Goal: Task Accomplishment & Management: Manage account settings

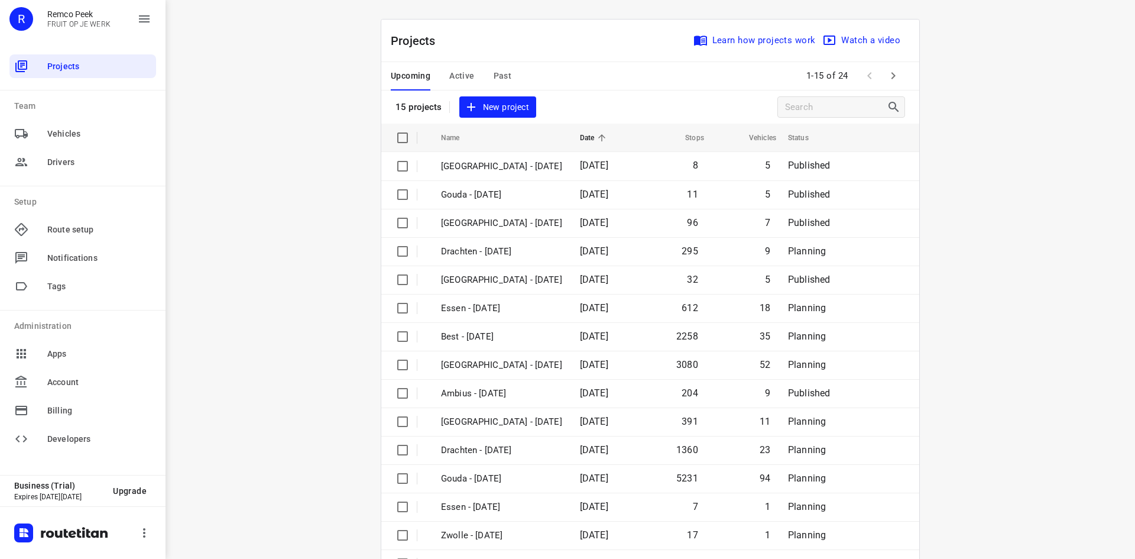
click at [530, 35] on div "Projects Learn how projects work Watch a video" at bounding box center [650, 41] width 538 height 43
click at [463, 74] on span "Active" at bounding box center [461, 76] width 25 height 15
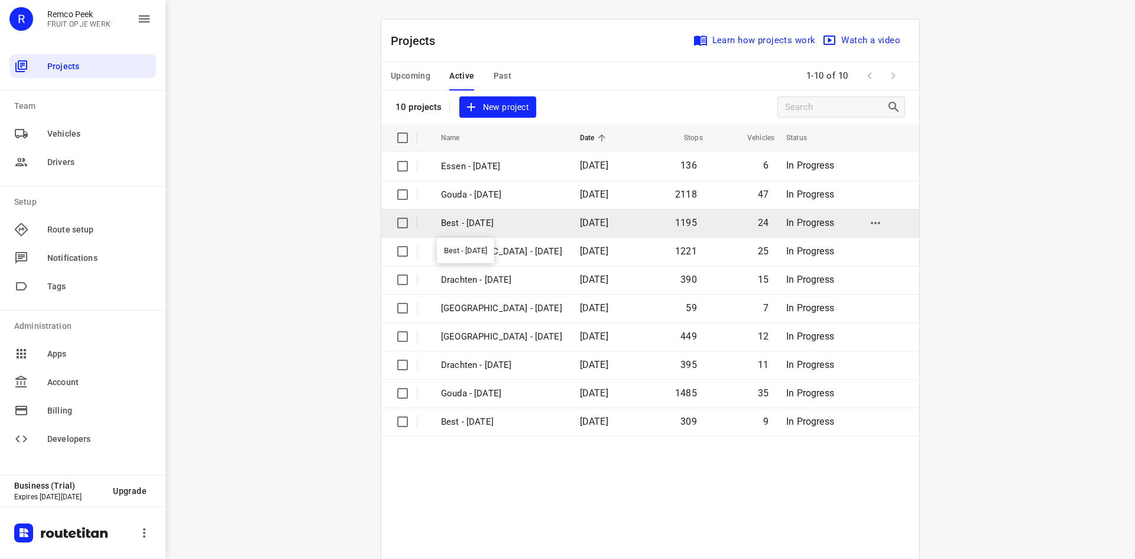
click at [494, 223] on p "Best - Wednesday" at bounding box center [501, 223] width 121 height 14
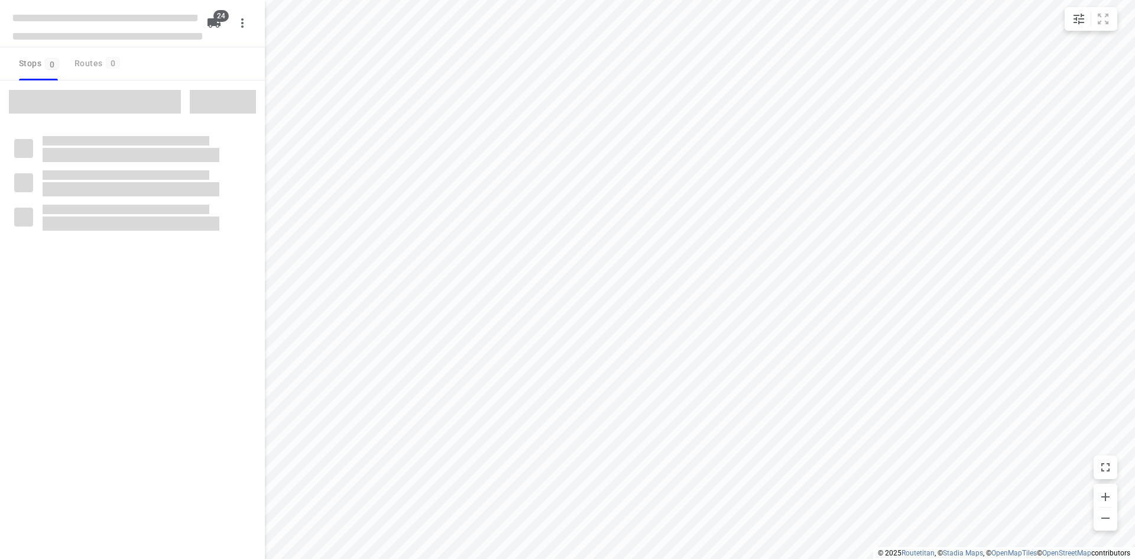
checkbox input "true"
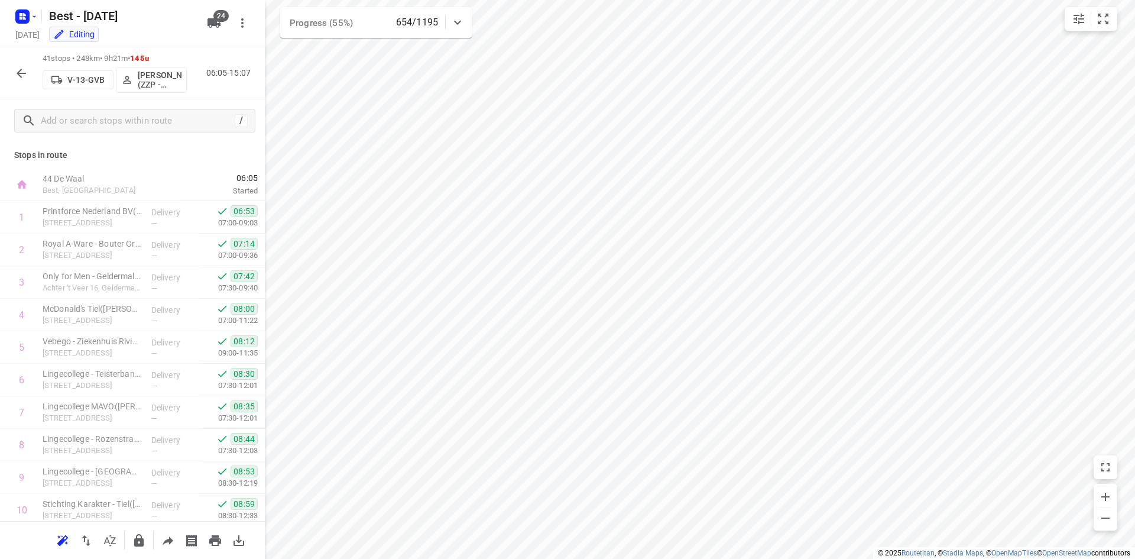
click at [24, 72] on icon "button" at bounding box center [21, 73] width 14 height 14
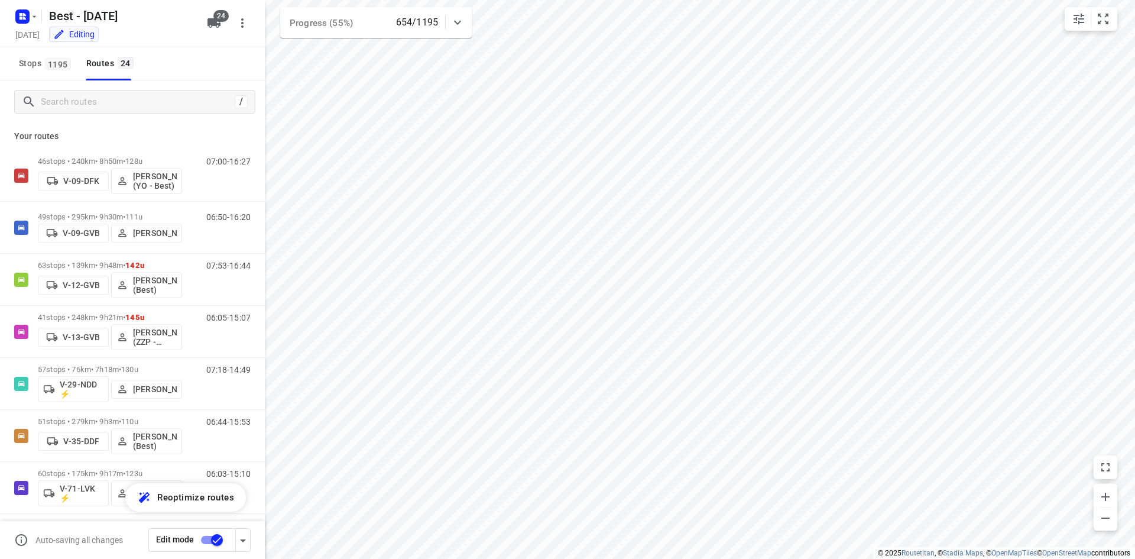
click at [88, 131] on p "Your routes" at bounding box center [132, 136] width 236 height 12
click at [181, 59] on div "Stops 1195 Routes 24" at bounding box center [132, 63] width 265 height 33
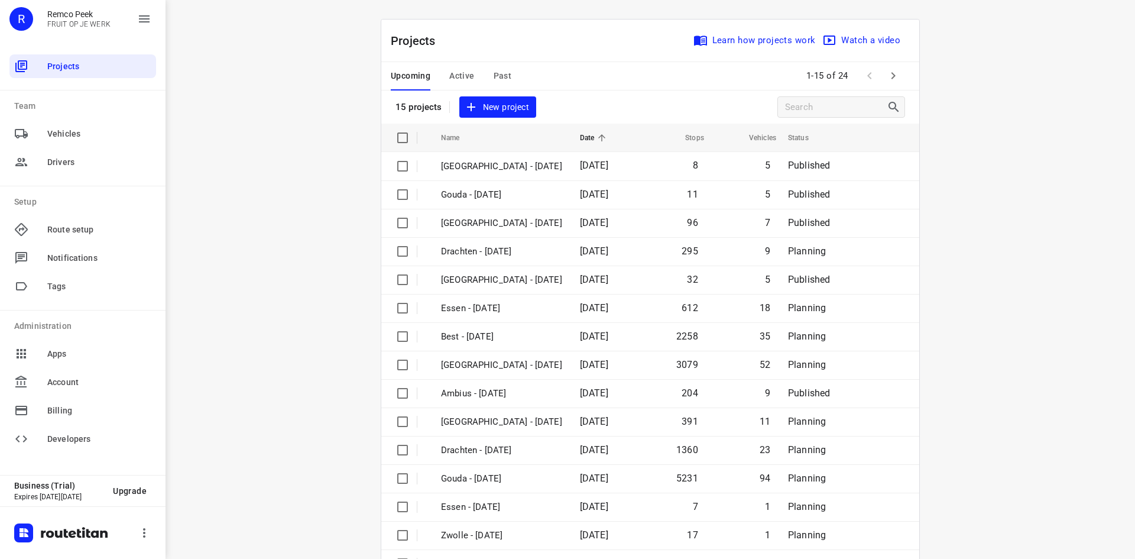
click at [459, 73] on span "Active" at bounding box center [461, 76] width 25 height 15
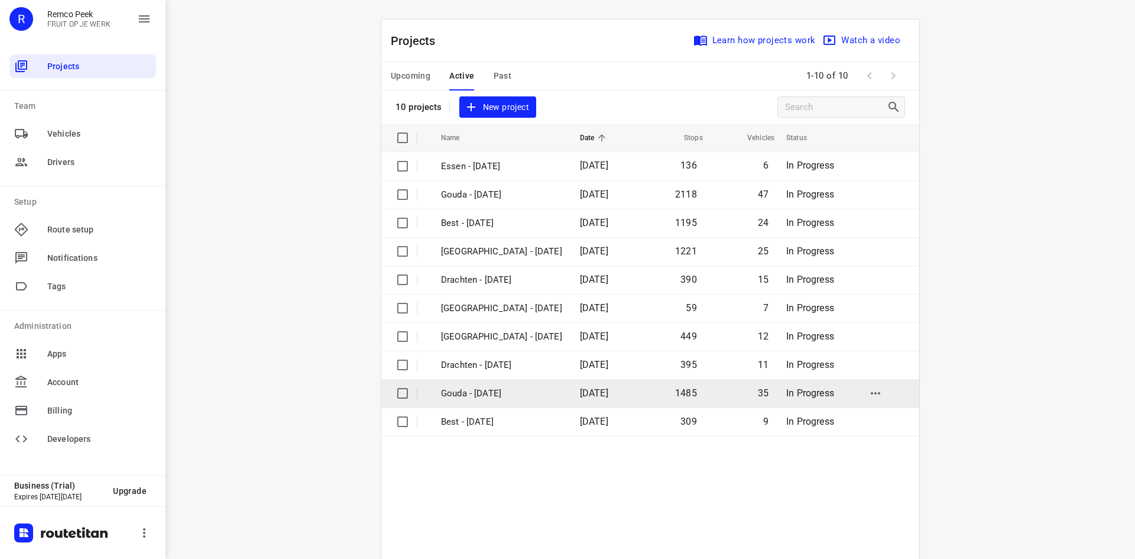
click at [491, 391] on p "Gouda - Tuesday" at bounding box center [501, 394] width 121 height 14
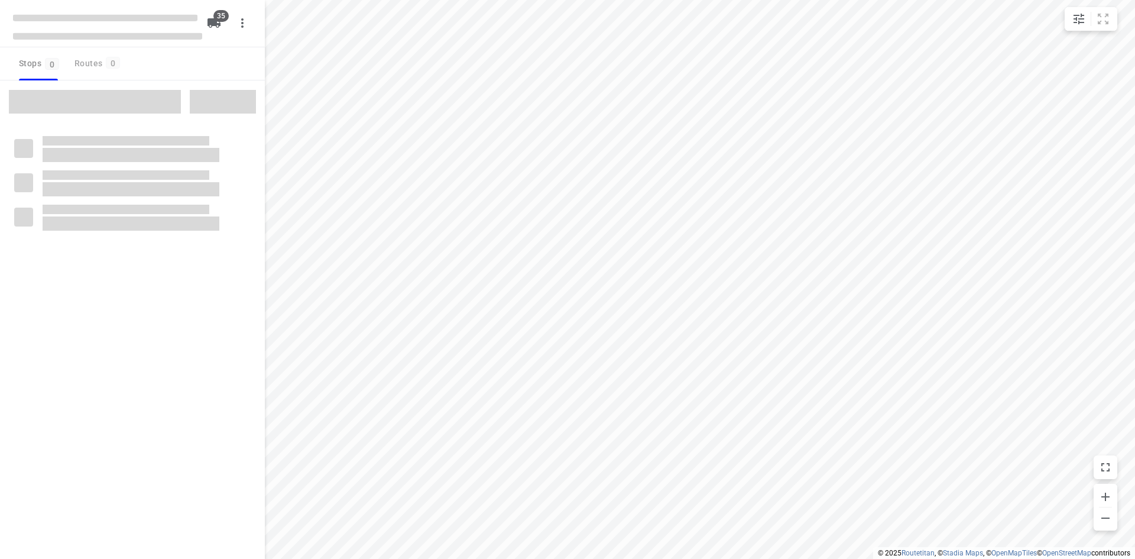
checkbox input "true"
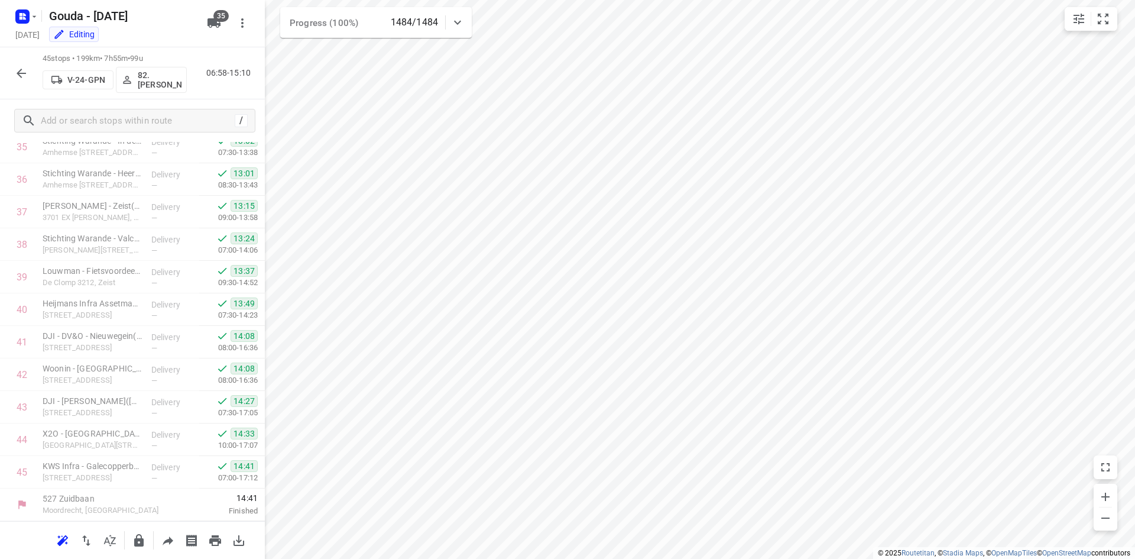
scroll to position [917, 0]
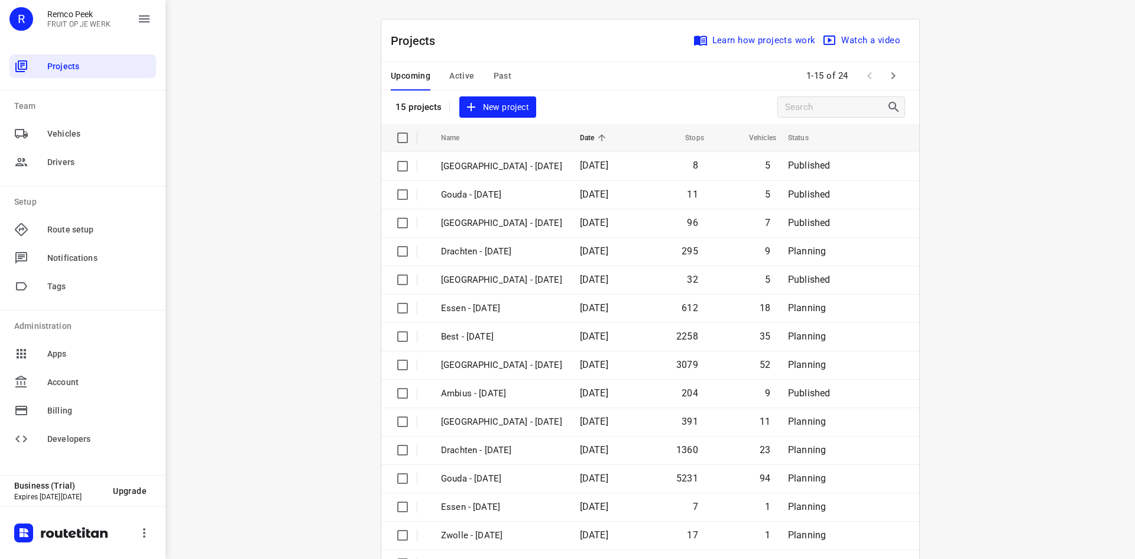
click at [566, 53] on div "Projects Learn how projects work Watch a video" at bounding box center [650, 41] width 538 height 43
click at [323, 145] on div "i © 2025 Routetitan , © Stadia Maps , © OpenMapTiles © OpenStreetMap contributo…" at bounding box center [649, 279] width 969 height 559
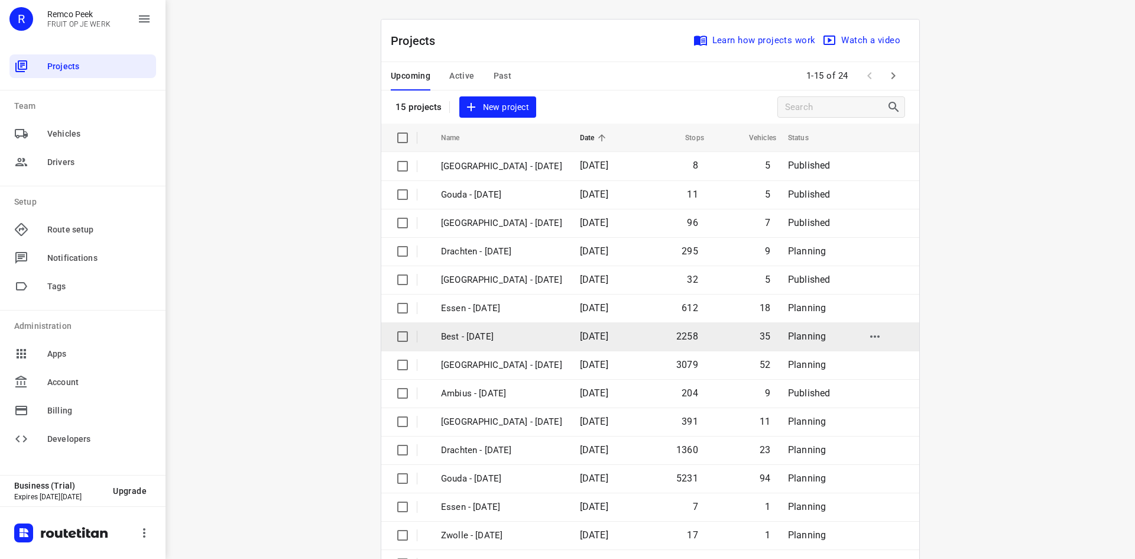
click at [539, 341] on p "Best - [DATE]" at bounding box center [501, 337] width 121 height 14
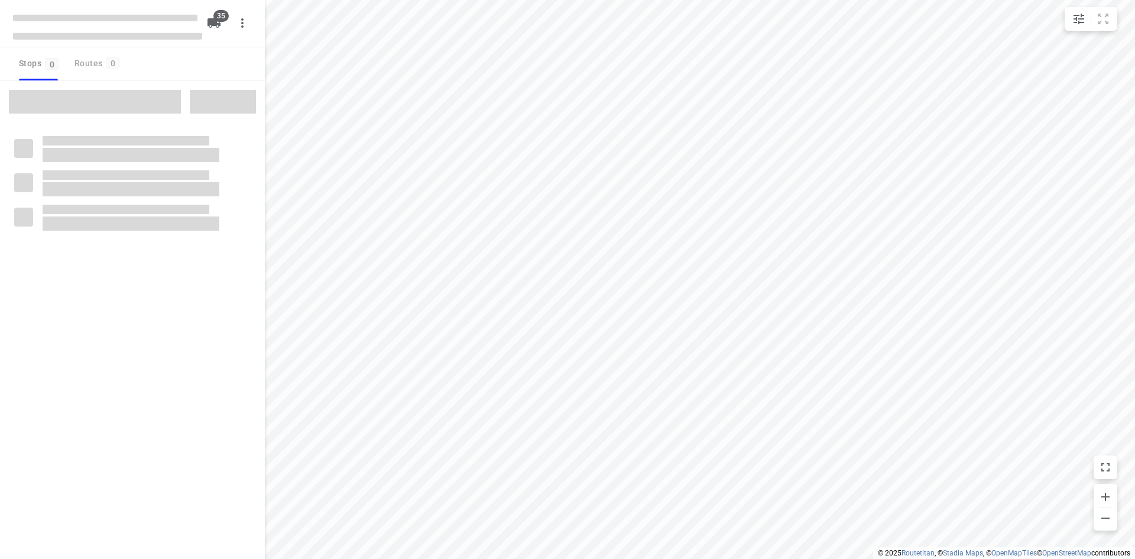
checkbox input "true"
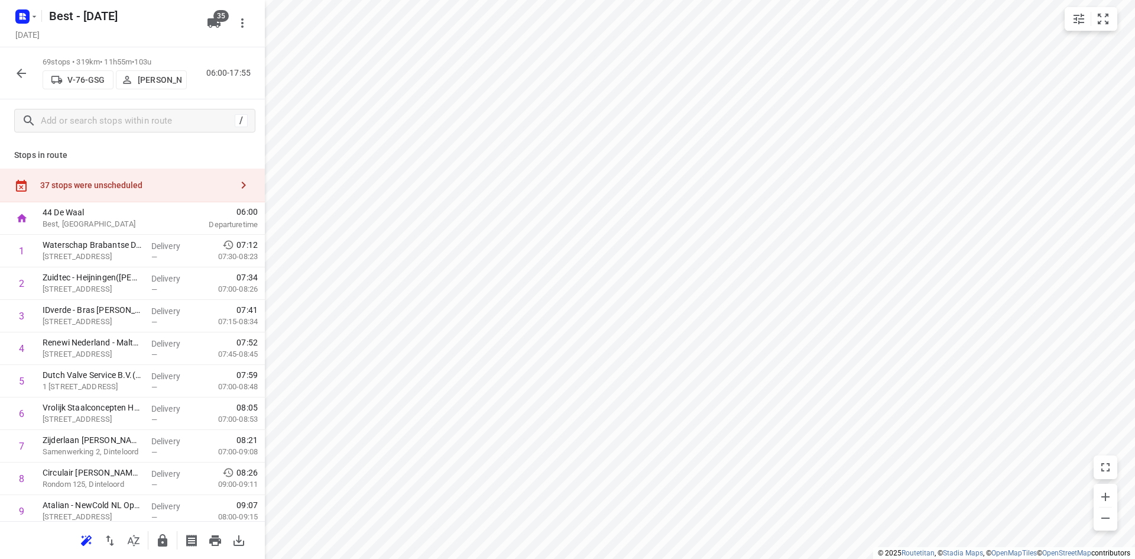
click at [24, 71] on icon "button" at bounding box center [21, 73] width 14 height 14
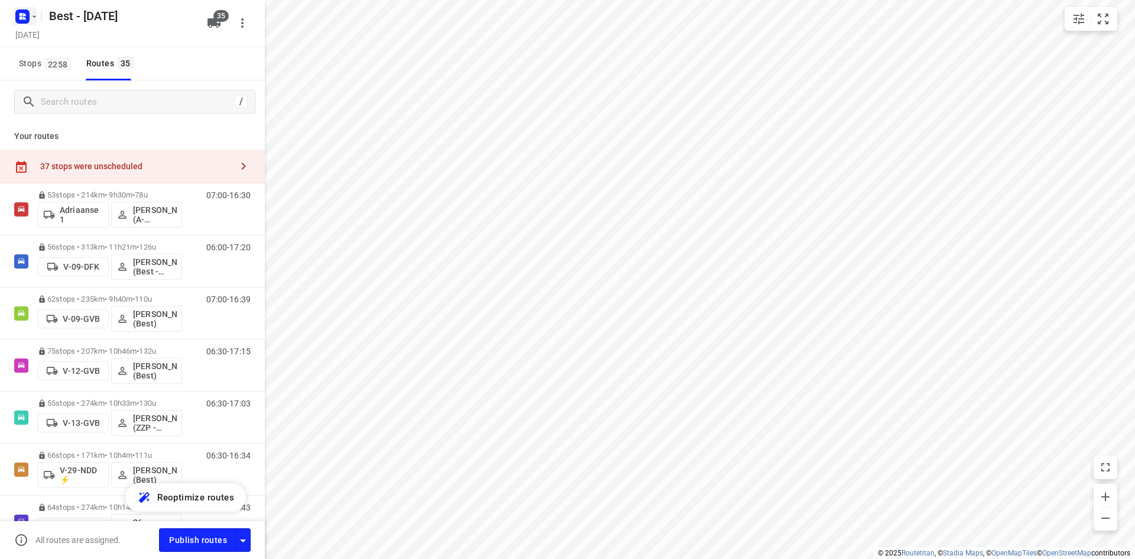
click at [25, 17] on rect "button" at bounding box center [22, 16] width 14 height 14
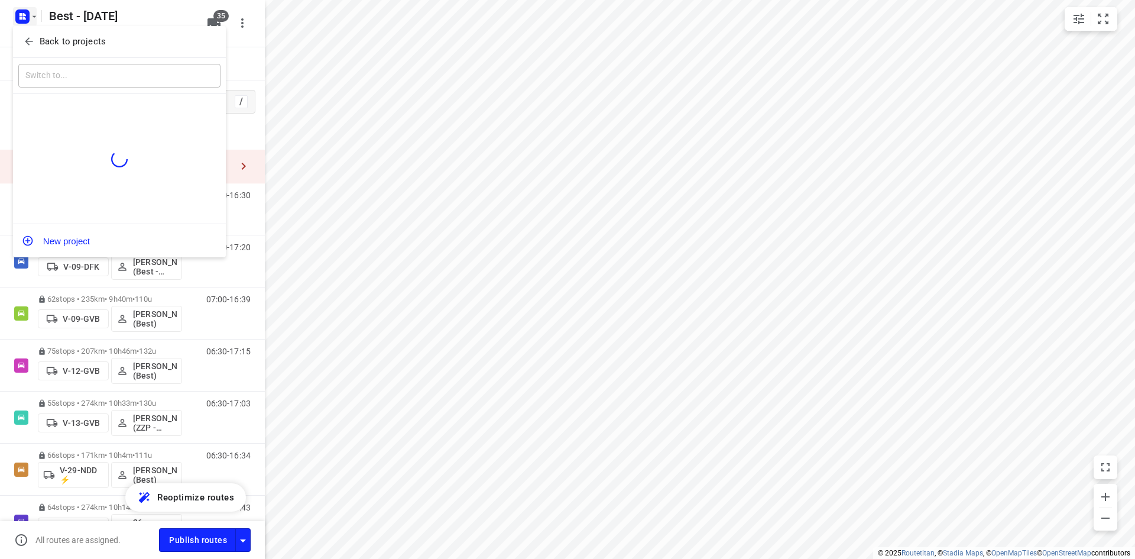
click at [30, 38] on icon "button" at bounding box center [29, 41] width 12 height 12
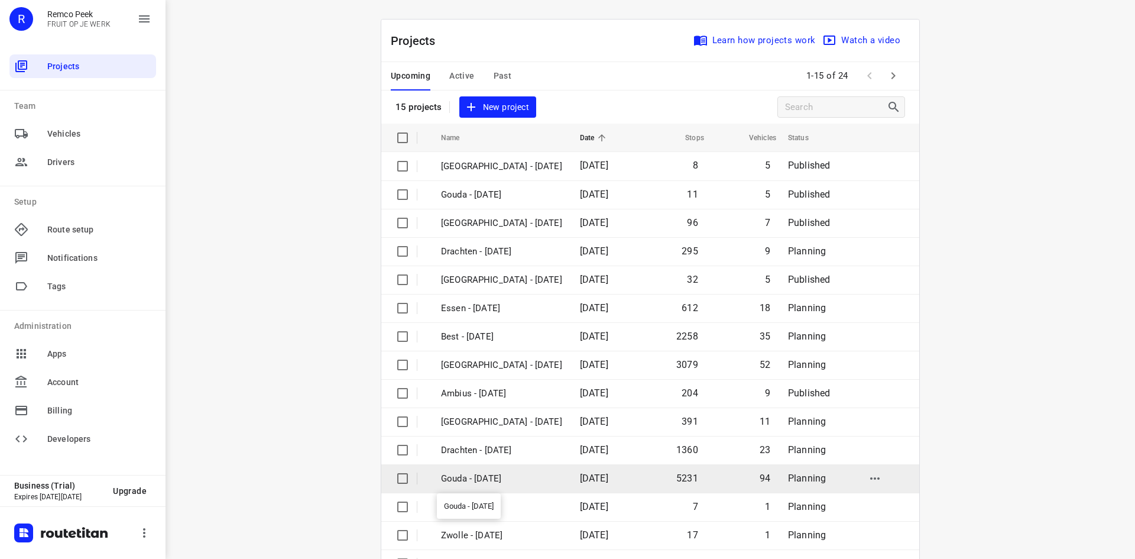
click at [511, 476] on p "Gouda - [DATE]" at bounding box center [501, 479] width 121 height 14
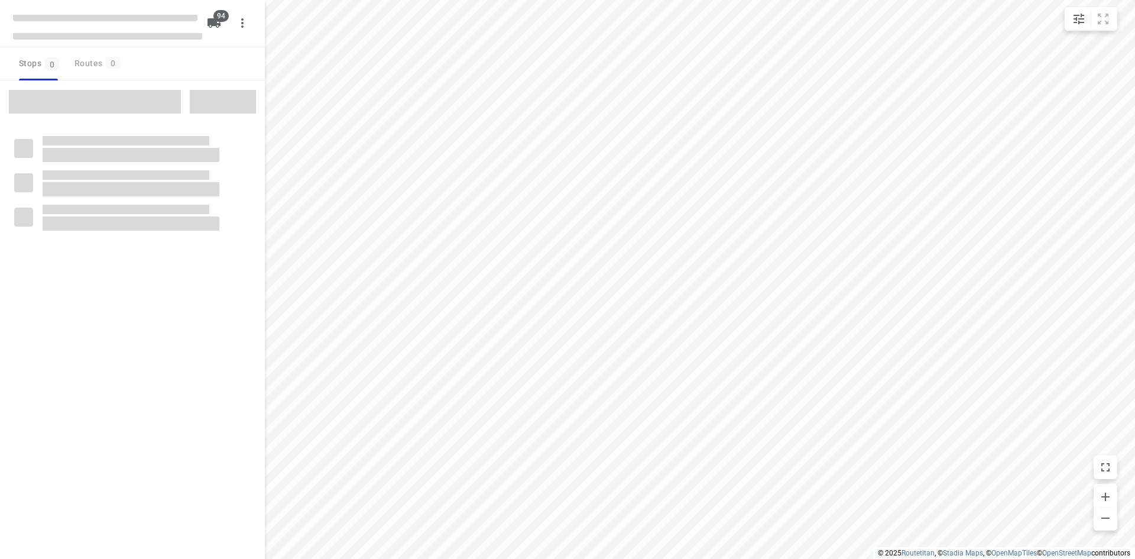
checkbox input "true"
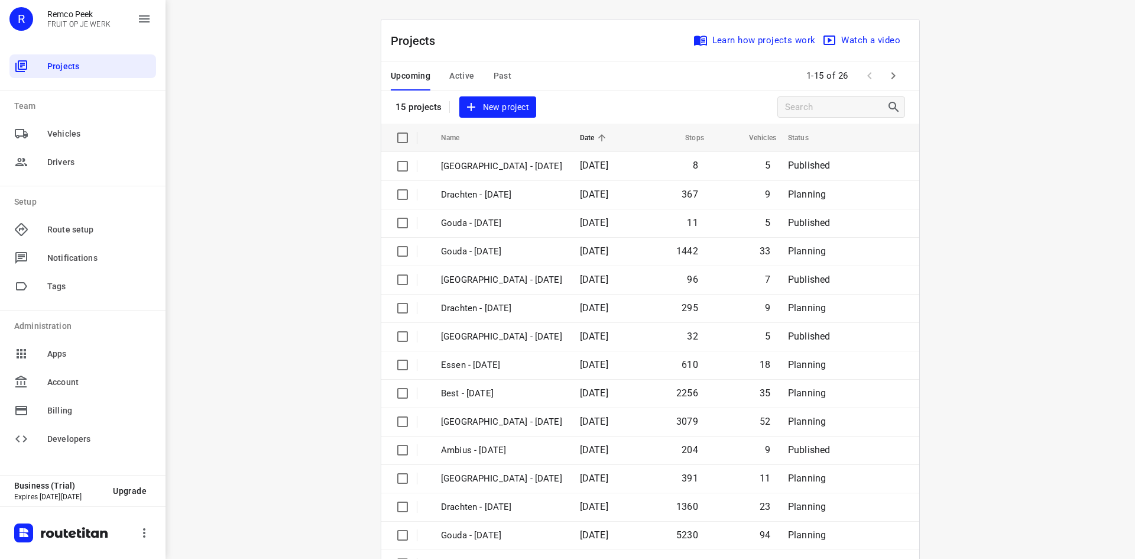
click at [439, 57] on div "Projects Learn how projects work Watch a video" at bounding box center [650, 41] width 538 height 43
click at [453, 72] on span "Active" at bounding box center [461, 76] width 25 height 15
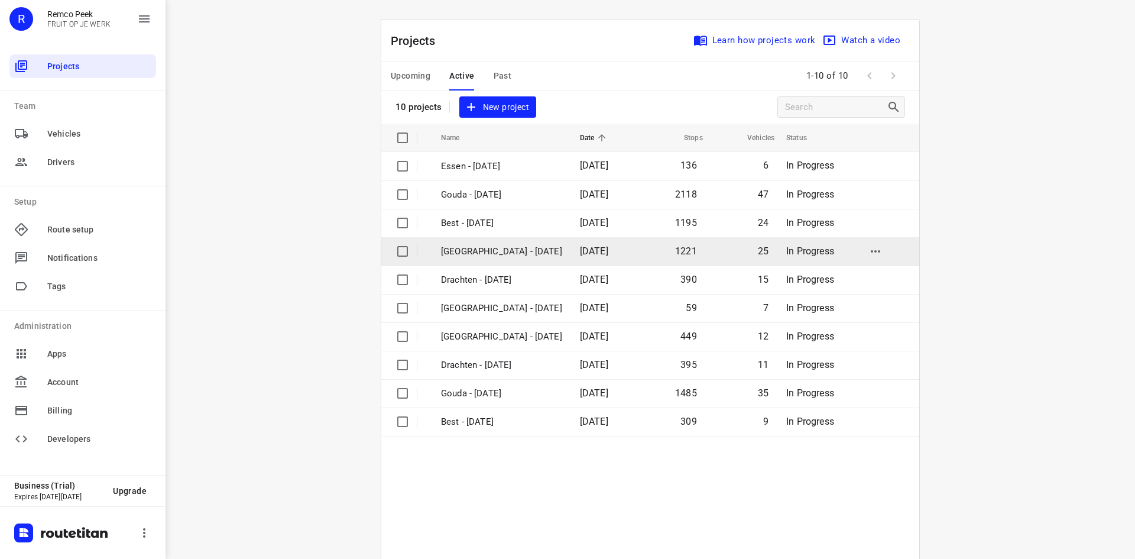
click at [494, 245] on p "Zwolle - Wednesday" at bounding box center [501, 252] width 121 height 14
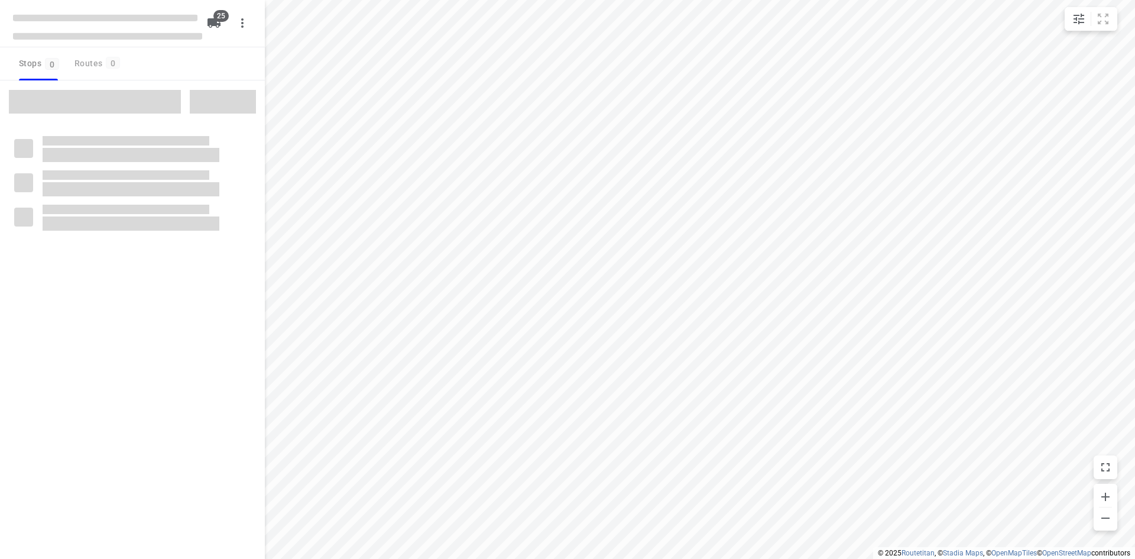
checkbox input "true"
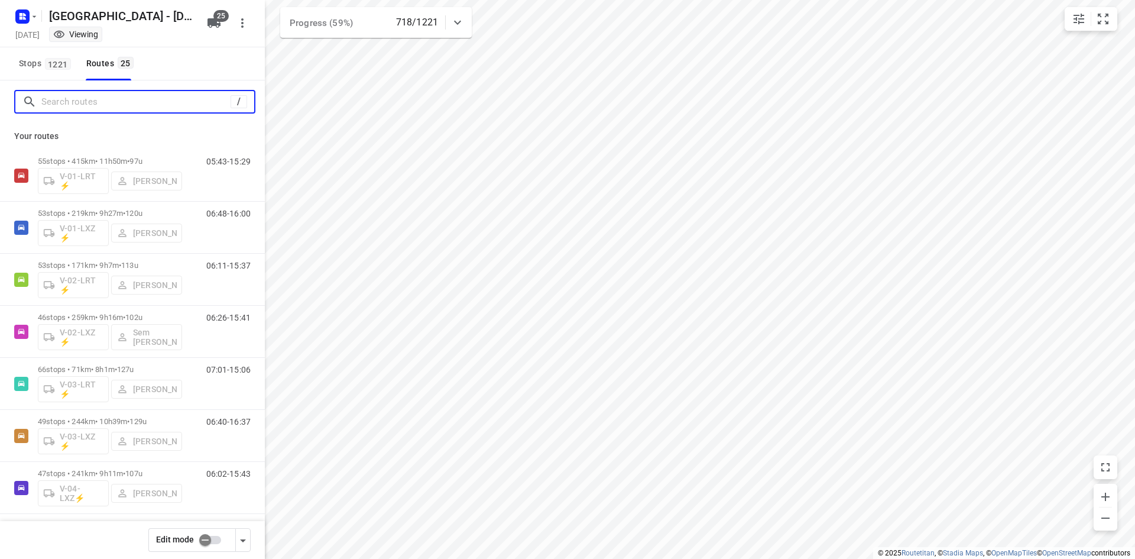
click at [100, 103] on input "Search routes" at bounding box center [135, 102] width 189 height 18
type input "n"
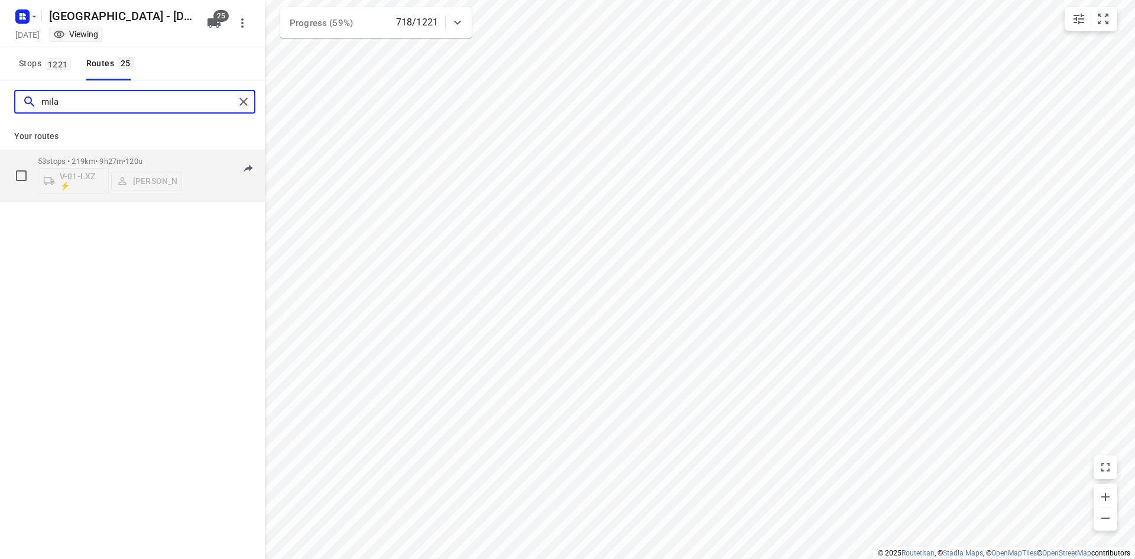
type input "mila"
click at [197, 162] on div "06:48-16:00" at bounding box center [220, 178] width 59 height 43
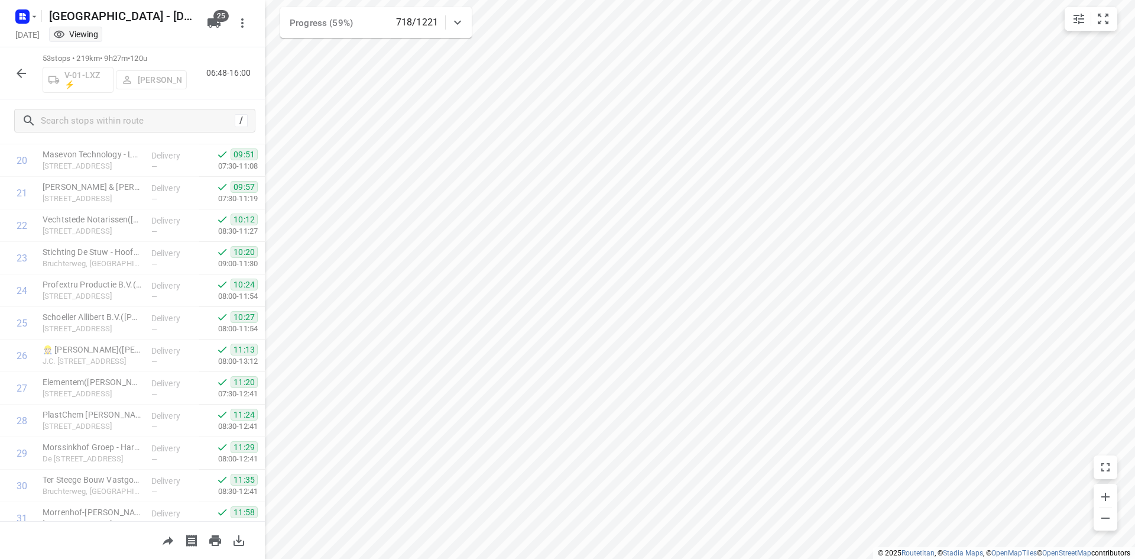
scroll to position [695, 0]
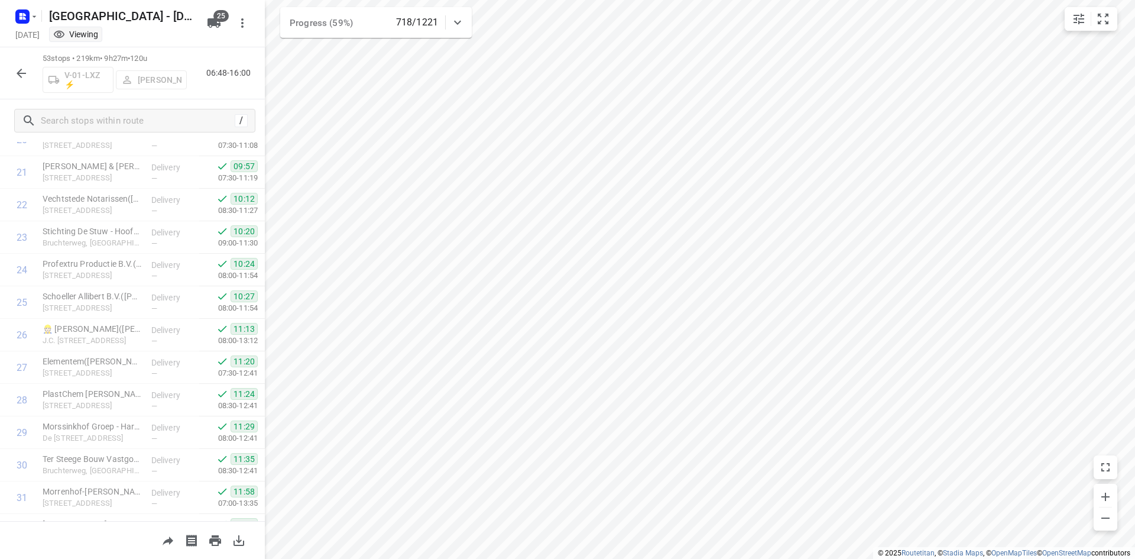
click at [23, 70] on icon "button" at bounding box center [21, 73] width 14 height 14
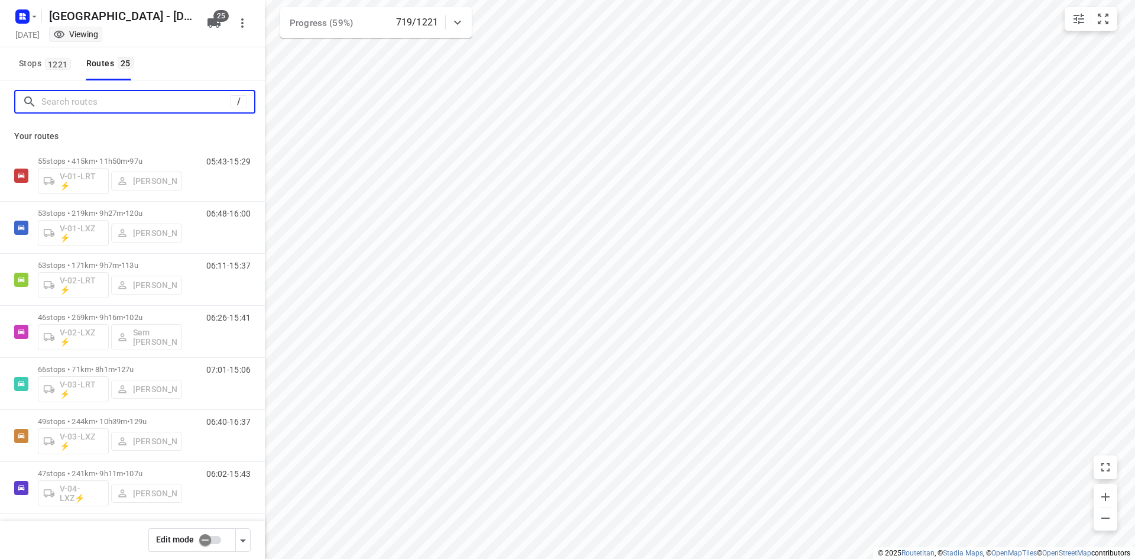
click at [98, 98] on input "Search routes" at bounding box center [135, 102] width 189 height 18
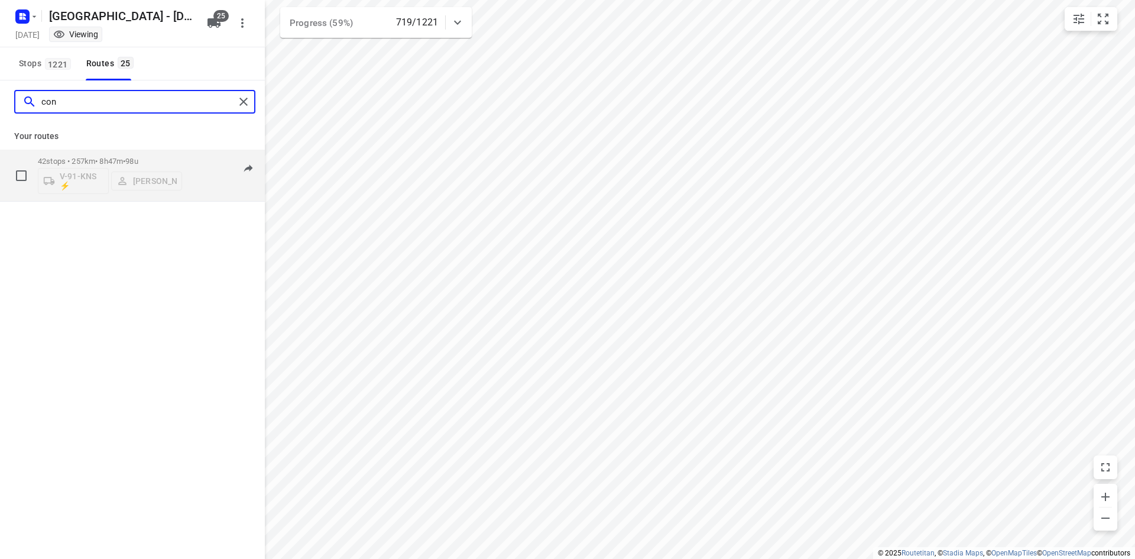
type input "con"
click at [191, 181] on div "42 stops • 257km • 8h47m • 98u V-91-KNS ⚡ Conny Fikse 06:05-16:40" at bounding box center [151, 175] width 227 height 49
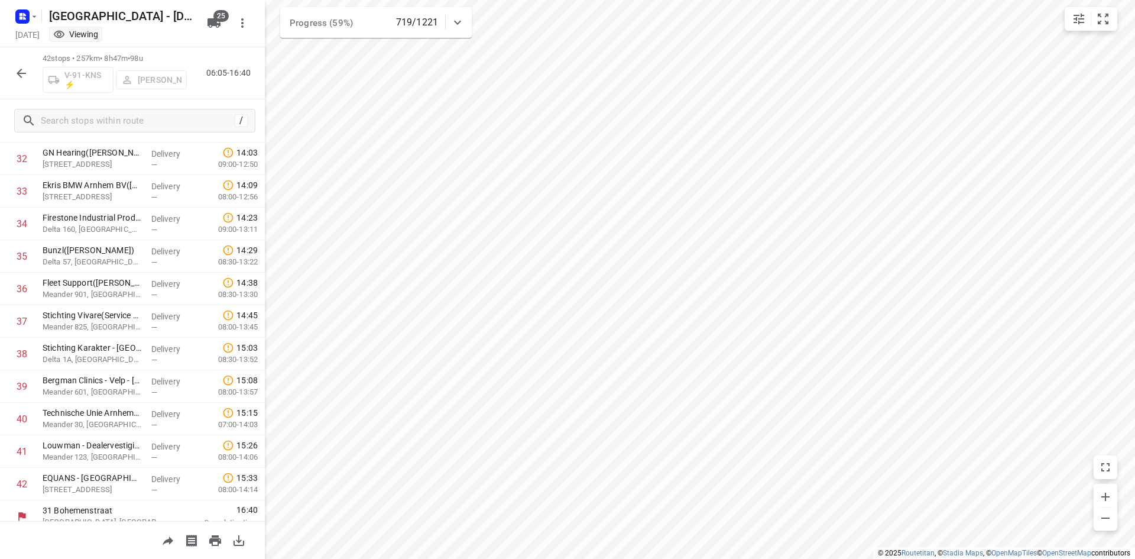
scroll to position [1078, 0]
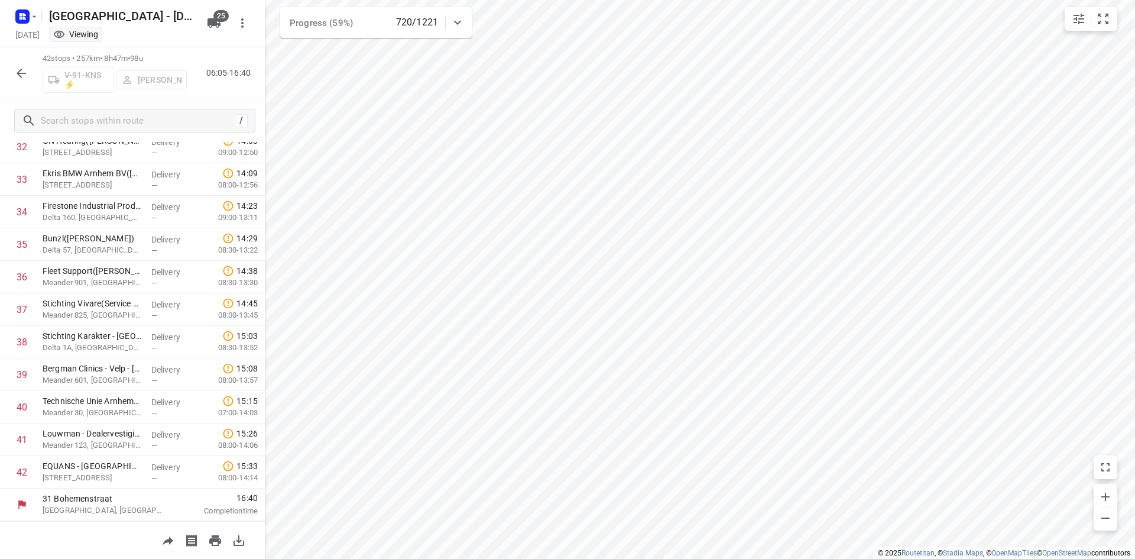
click at [22, 72] on icon "button" at bounding box center [21, 73] width 14 height 14
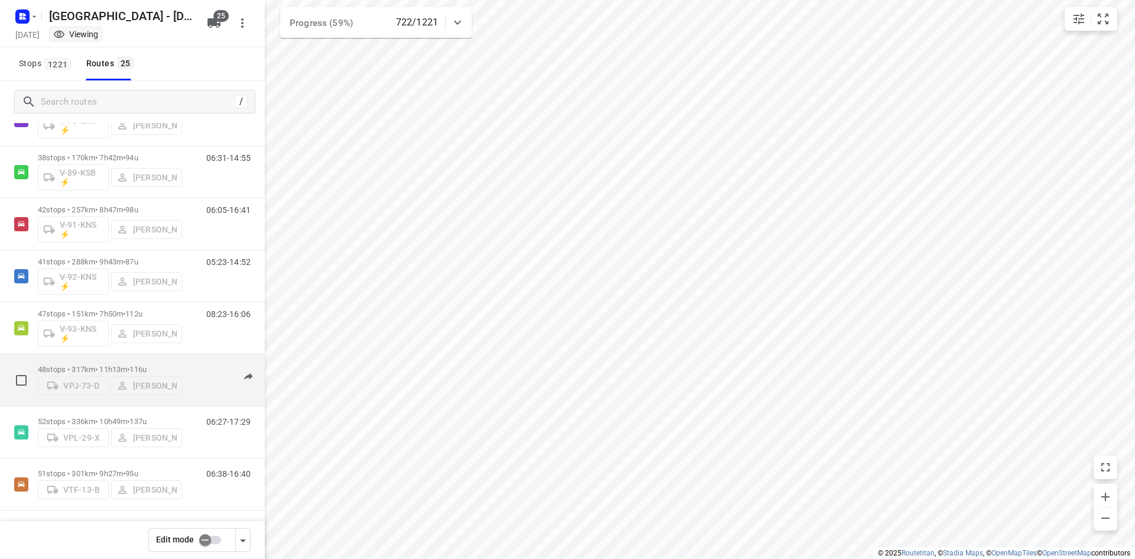
scroll to position [941, 0]
